Goal: Transaction & Acquisition: Purchase product/service

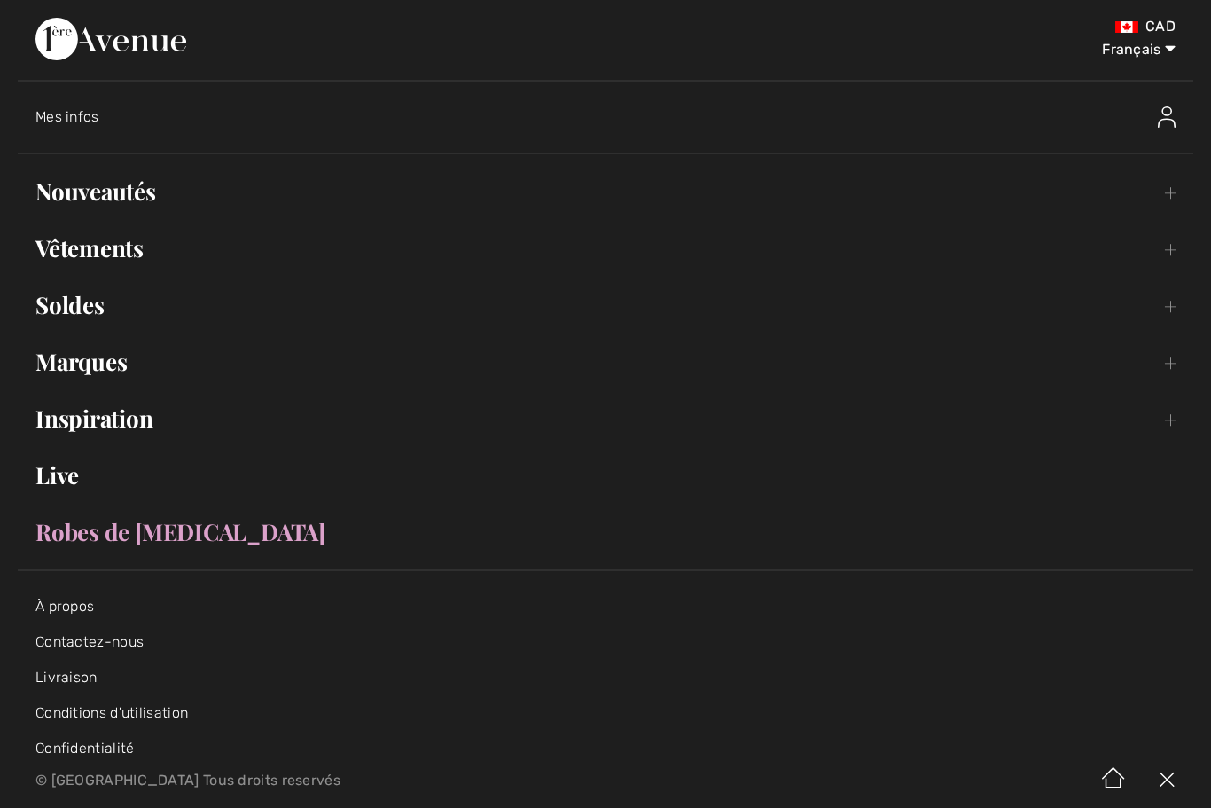
click at [1166, 108] on img at bounding box center [1167, 116] width 18 height 21
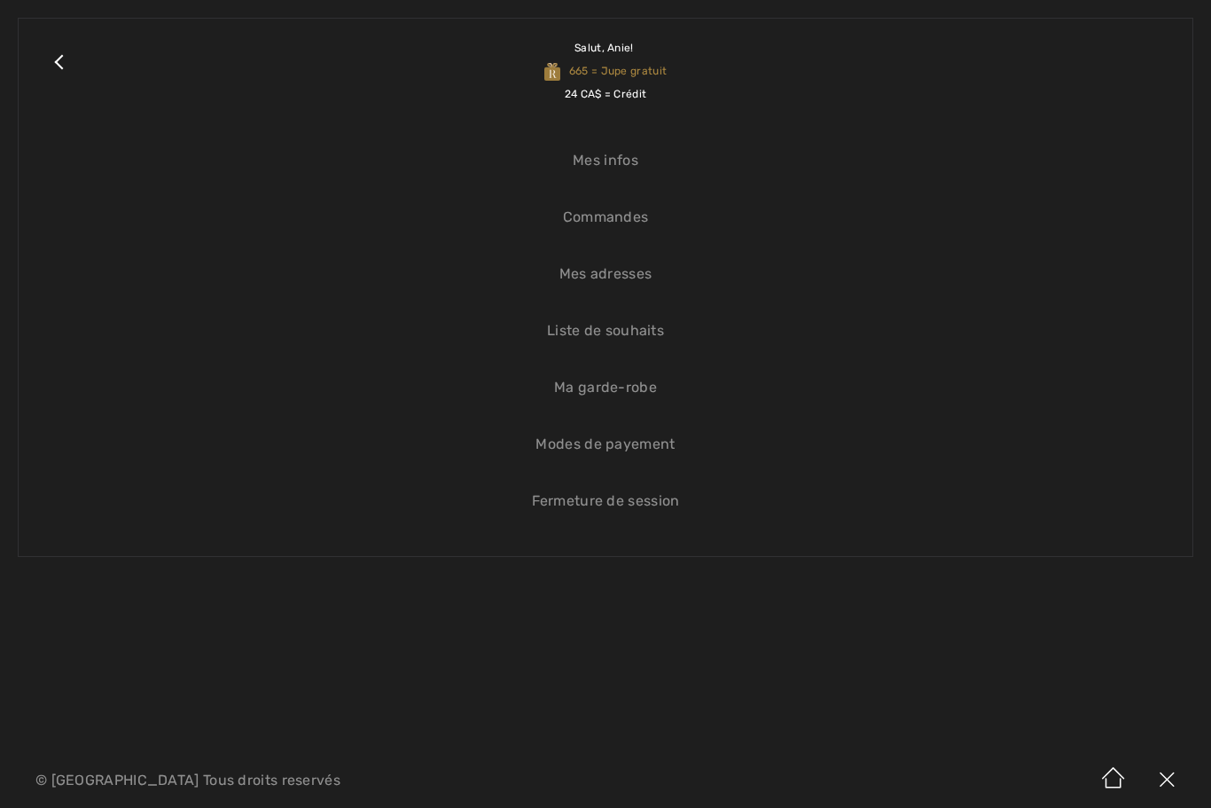
click at [635, 215] on link "Commandes" at bounding box center [605, 217] width 1138 height 39
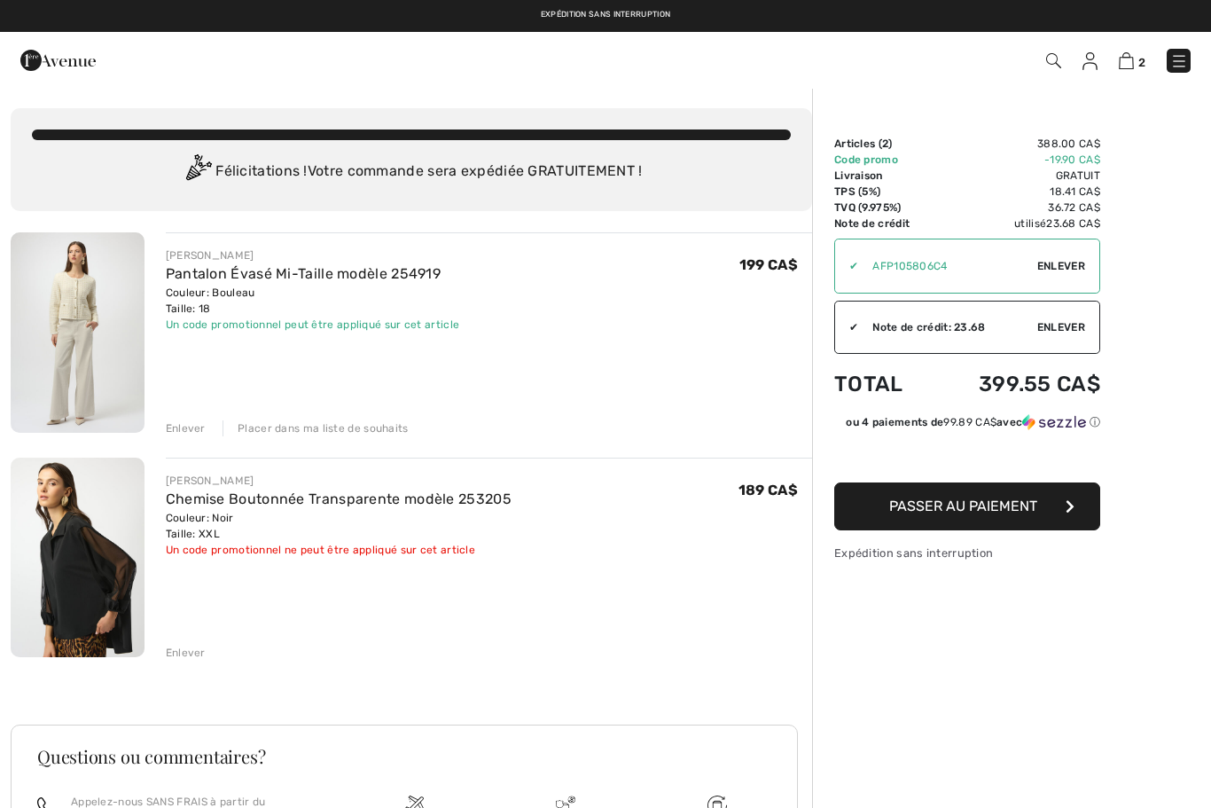
click at [1181, 57] on img at bounding box center [1179, 61] width 18 height 18
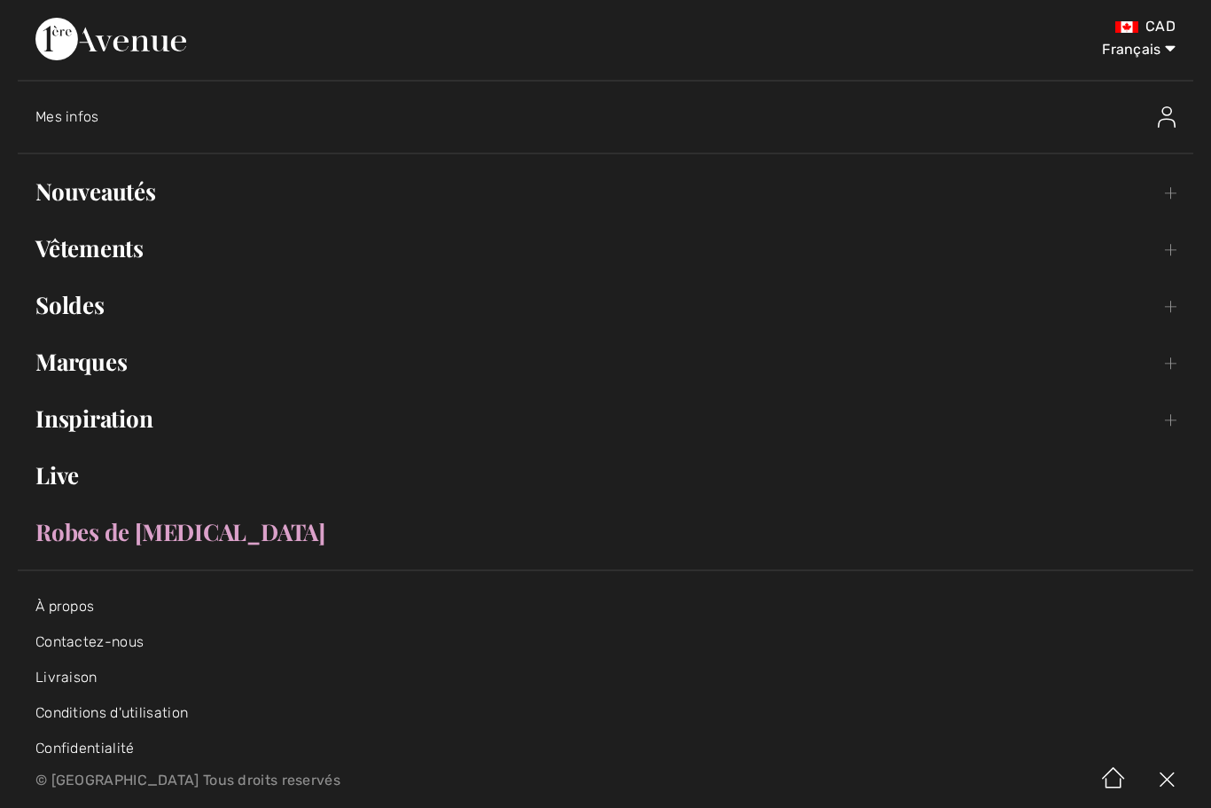
click at [1165, 120] on img at bounding box center [1167, 116] width 18 height 21
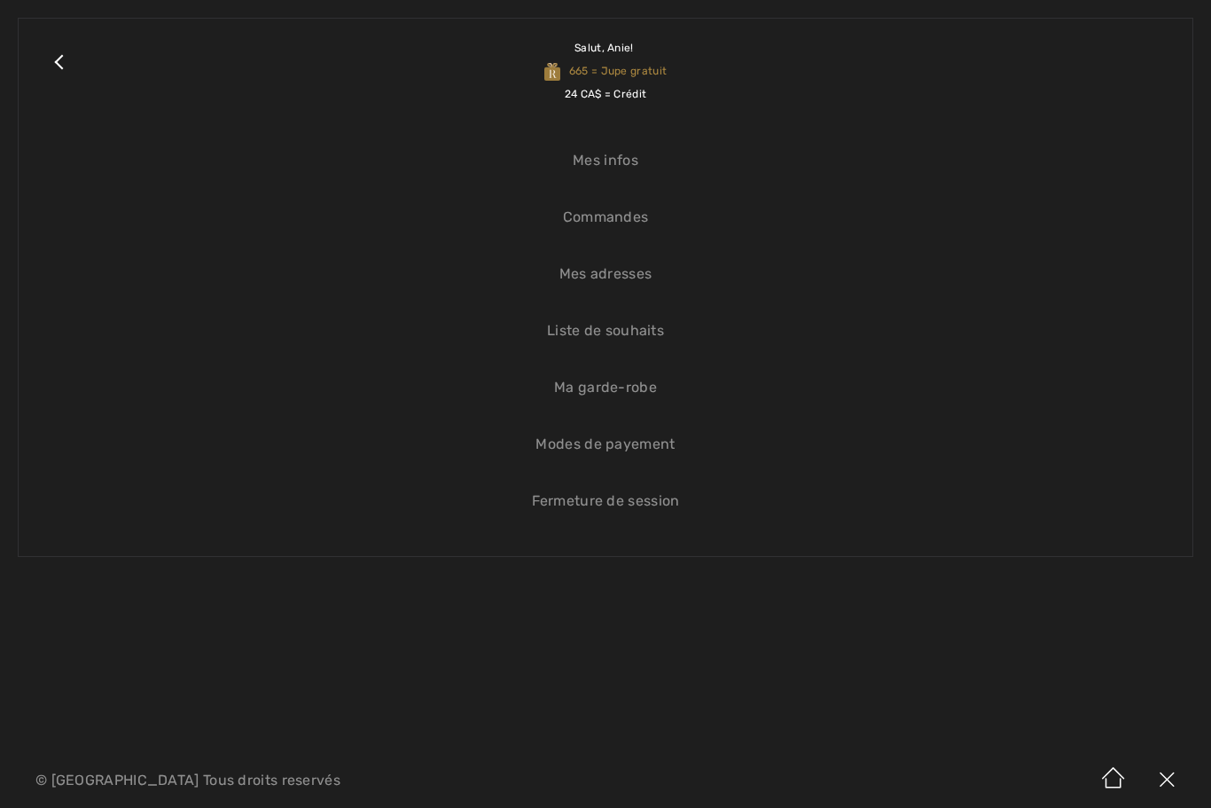
click at [641, 336] on link "Liste de souhaits" at bounding box center [605, 330] width 1138 height 39
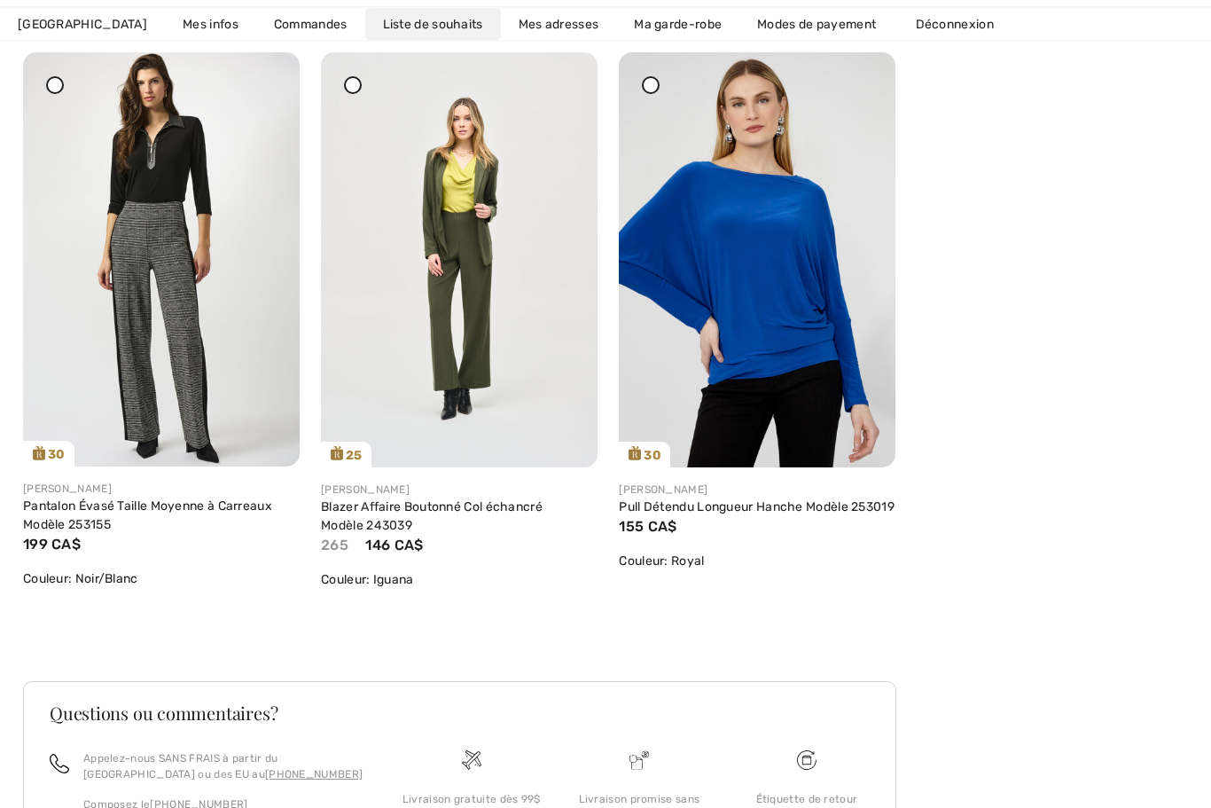
scroll to position [5484, 0]
click at [814, 366] on img at bounding box center [757, 259] width 277 height 415
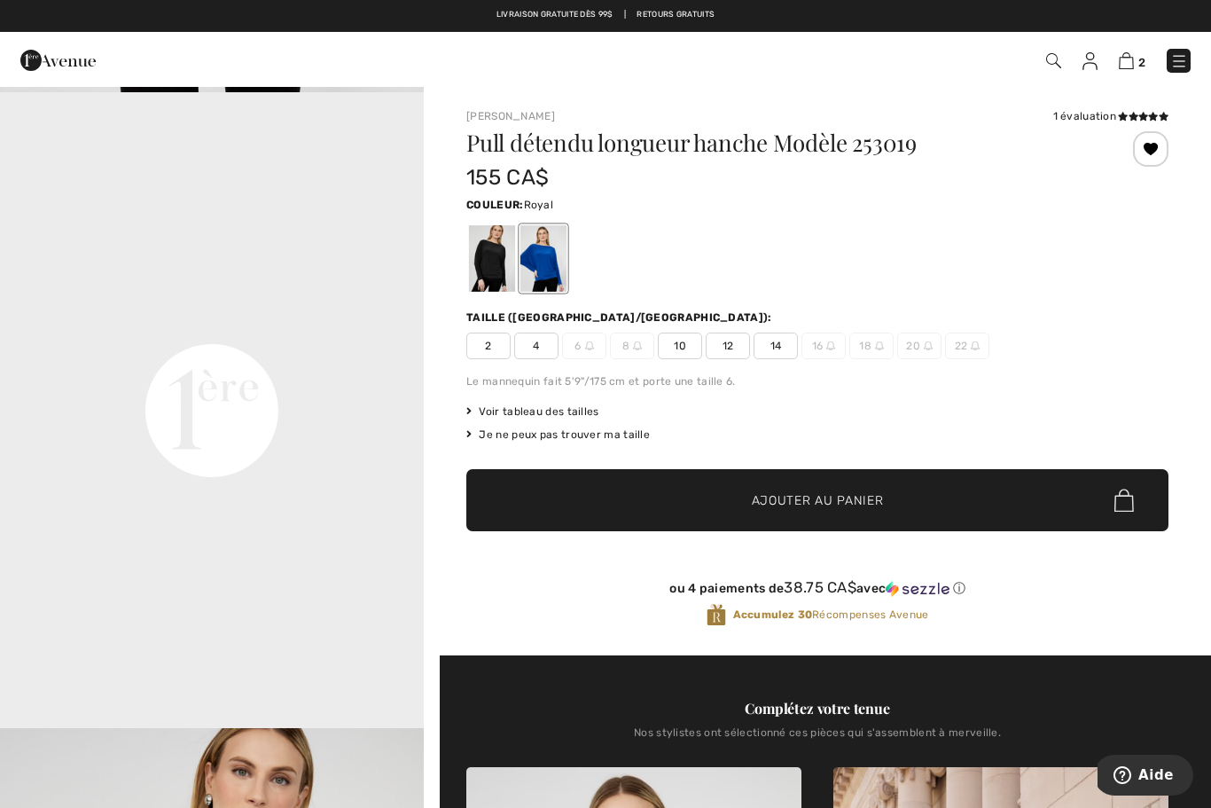
scroll to position [1267, 0]
click at [625, 434] on div "Je ne peux pas trouver ma taille" at bounding box center [817, 434] width 702 height 16
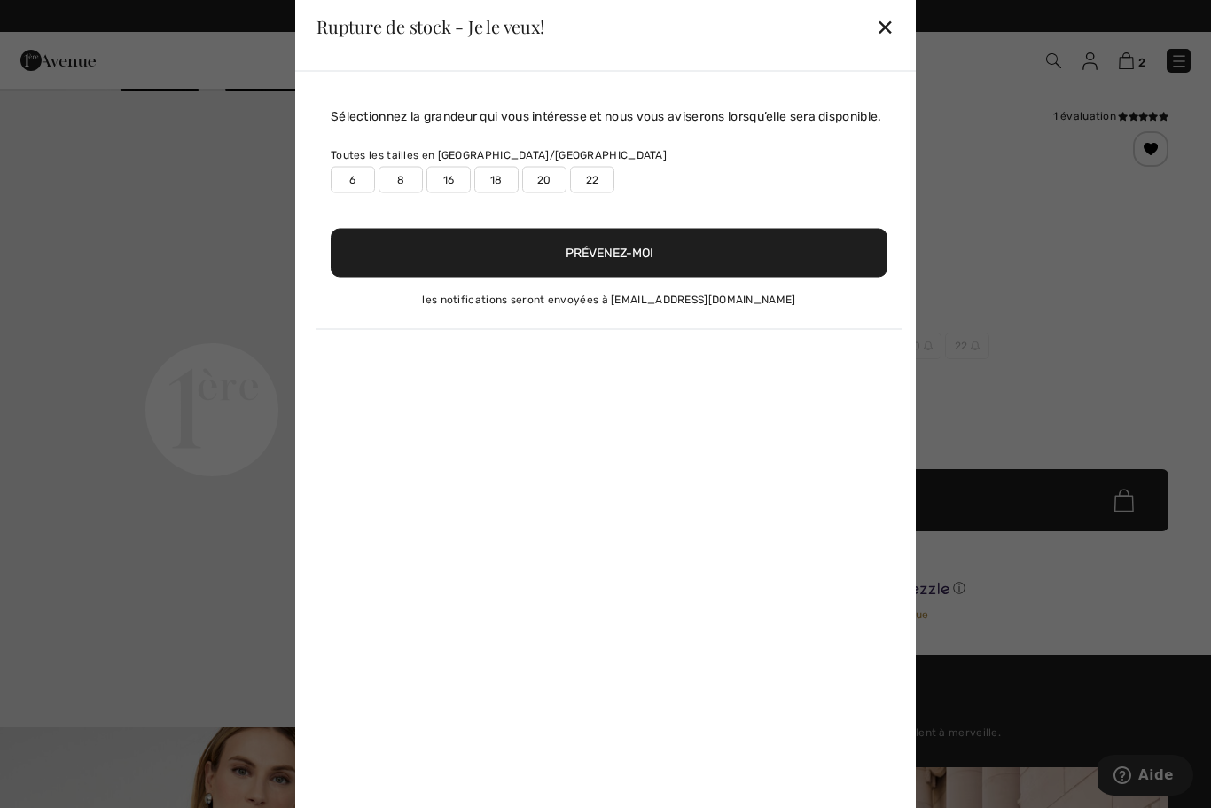
click at [551, 192] on label "20" at bounding box center [544, 179] width 44 height 27
type input "true"
click at [657, 275] on button "Prévenez-moi" at bounding box center [609, 252] width 557 height 49
click at [884, 31] on div "✕" at bounding box center [885, 26] width 19 height 37
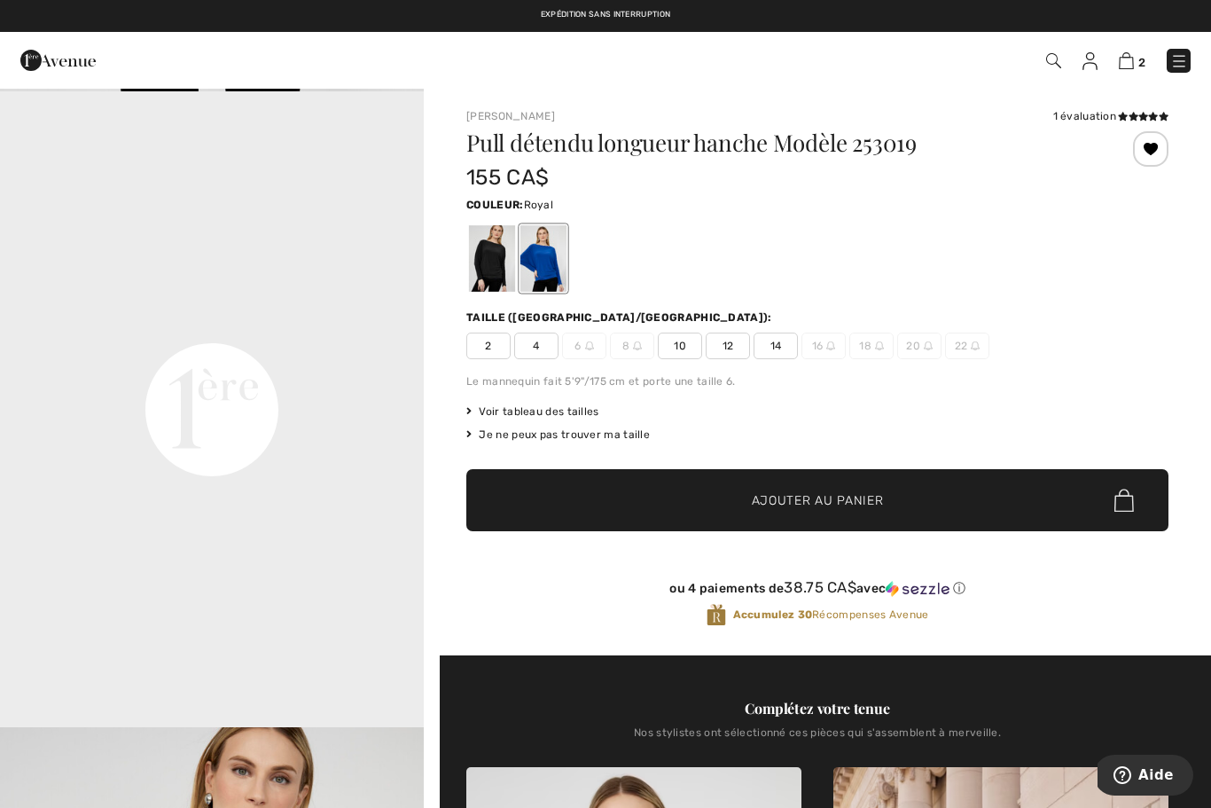
click at [1055, 62] on img at bounding box center [1053, 60] width 15 height 15
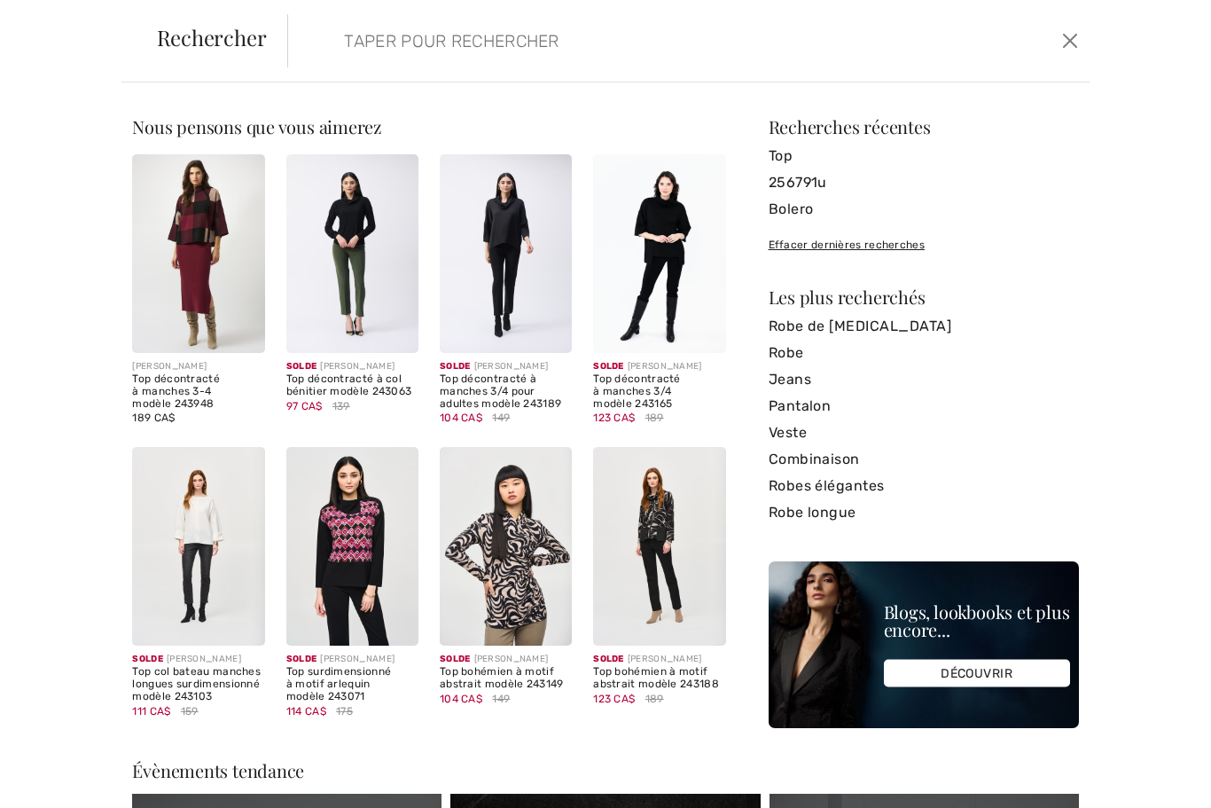
click at [454, 51] on input "search" at bounding box center [603, 40] width 544 height 53
click at [1077, 40] on button "Ferme" at bounding box center [1070, 41] width 26 height 28
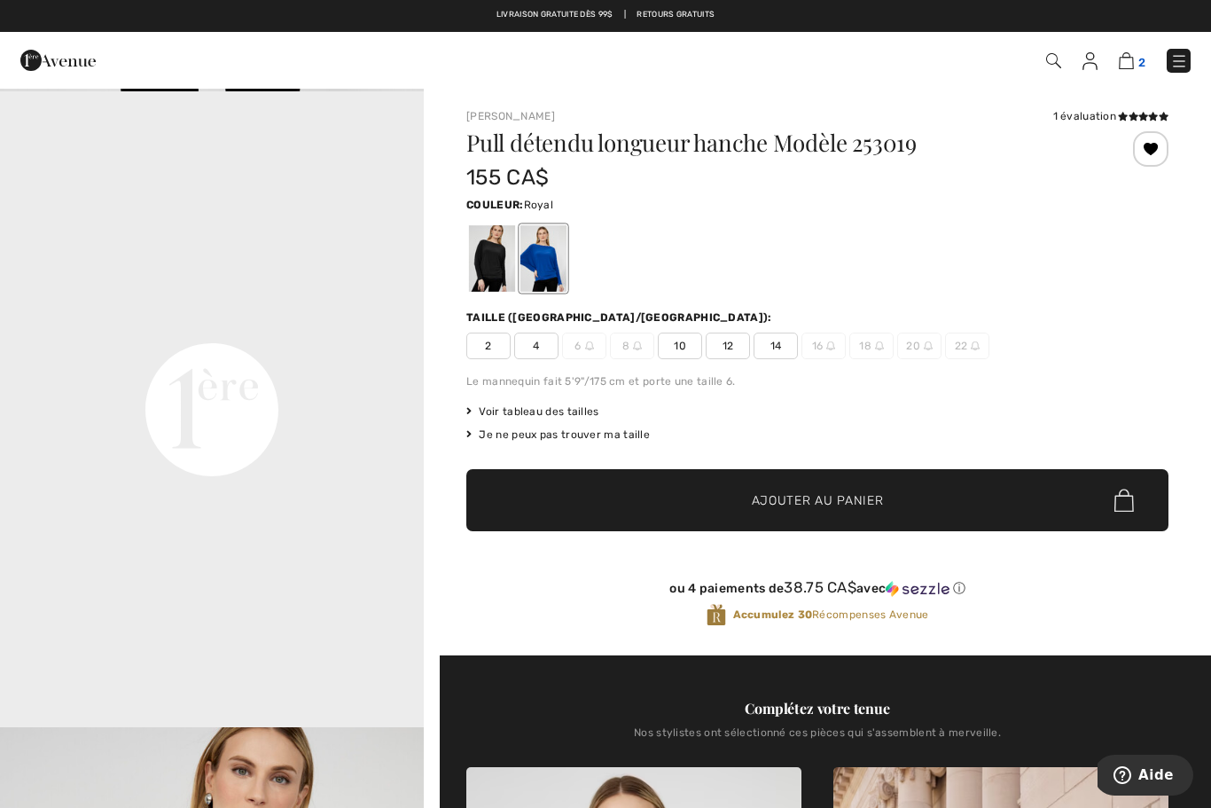
click at [1134, 58] on img at bounding box center [1126, 60] width 15 height 17
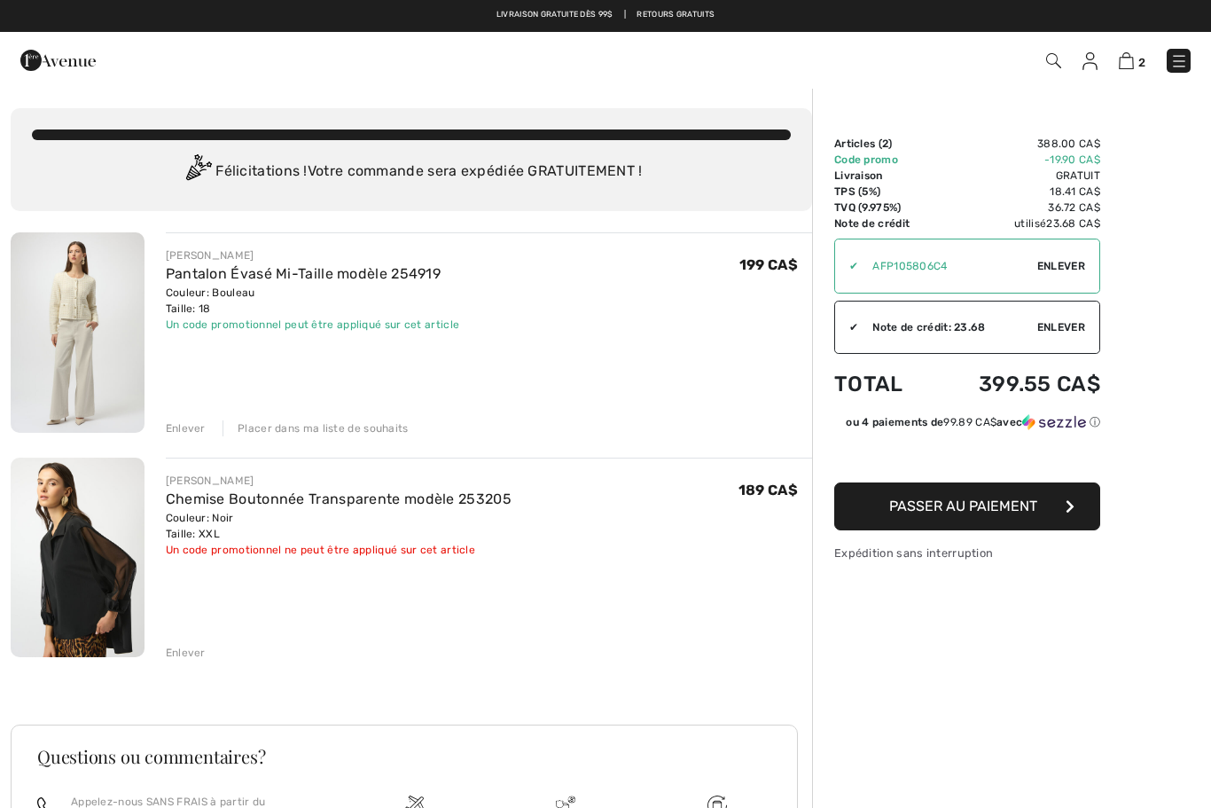
click at [199, 432] on div "Enlever" at bounding box center [186, 428] width 40 height 16
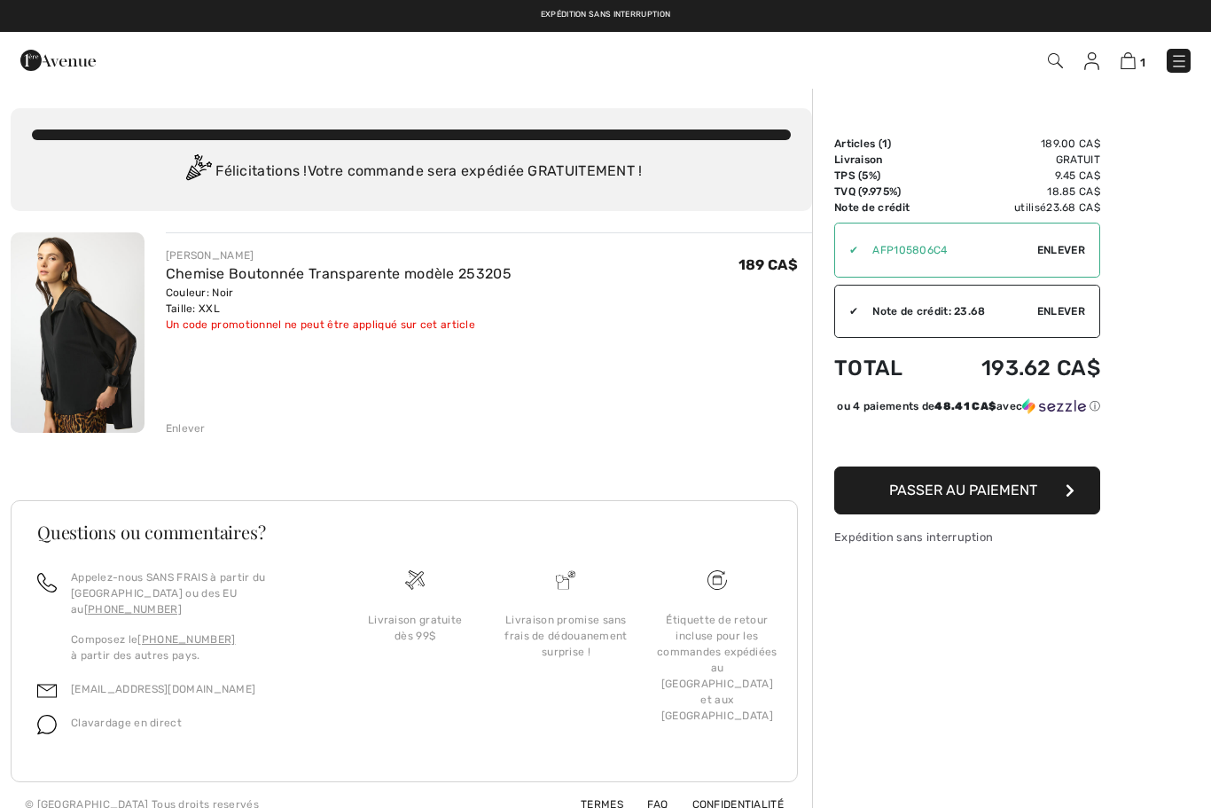
click at [1067, 254] on span "Enlever" at bounding box center [1061, 250] width 48 height 16
